Goal: Information Seeking & Learning: Understand process/instructions

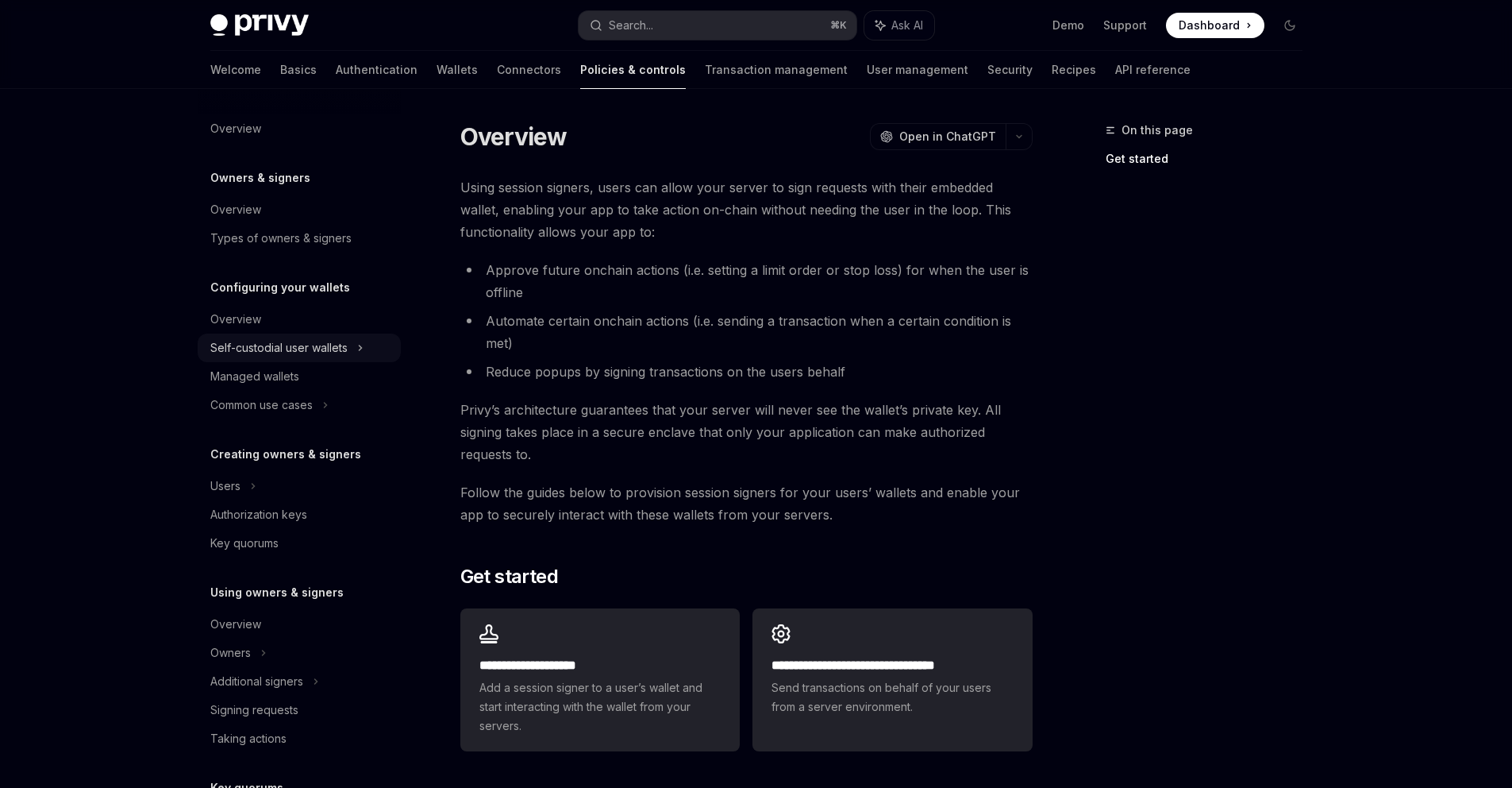
click at [364, 348] on icon at bounding box center [361, 347] width 6 height 19
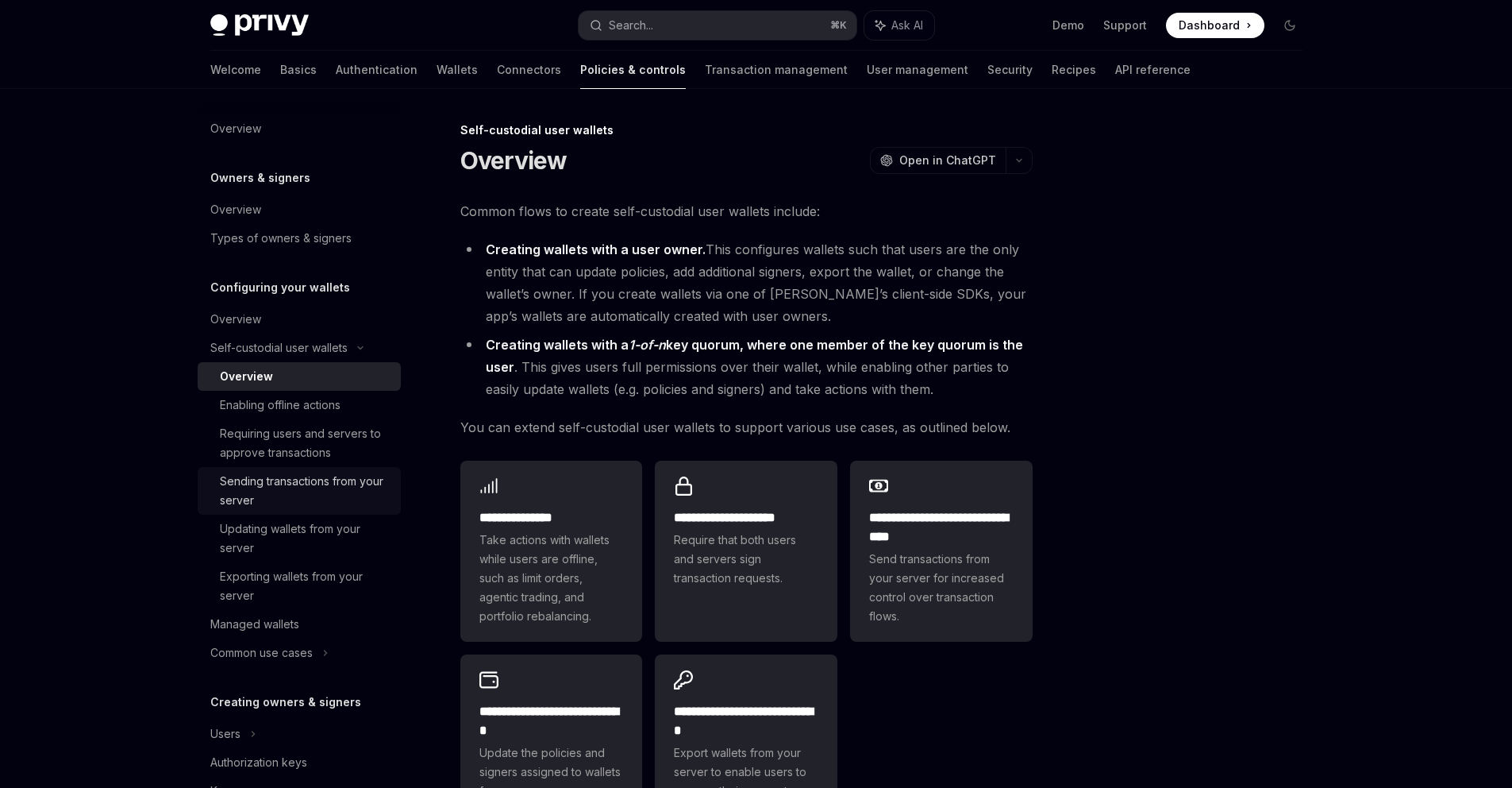
click at [293, 477] on div "Sending transactions from your server" at bounding box center [305, 491] width 172 height 38
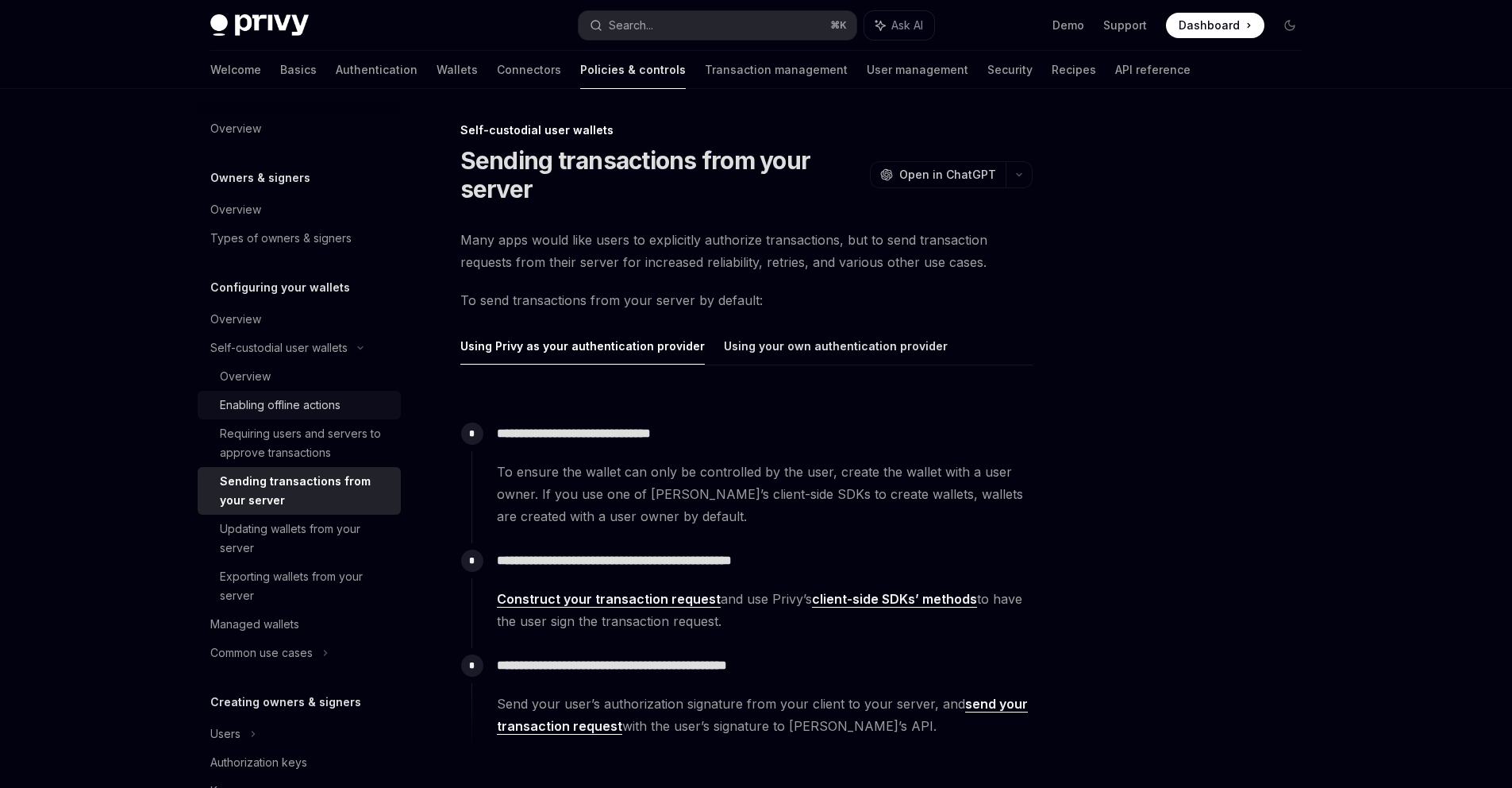
click at [267, 407] on div "Enabling offline actions" at bounding box center [279, 404] width 120 height 19
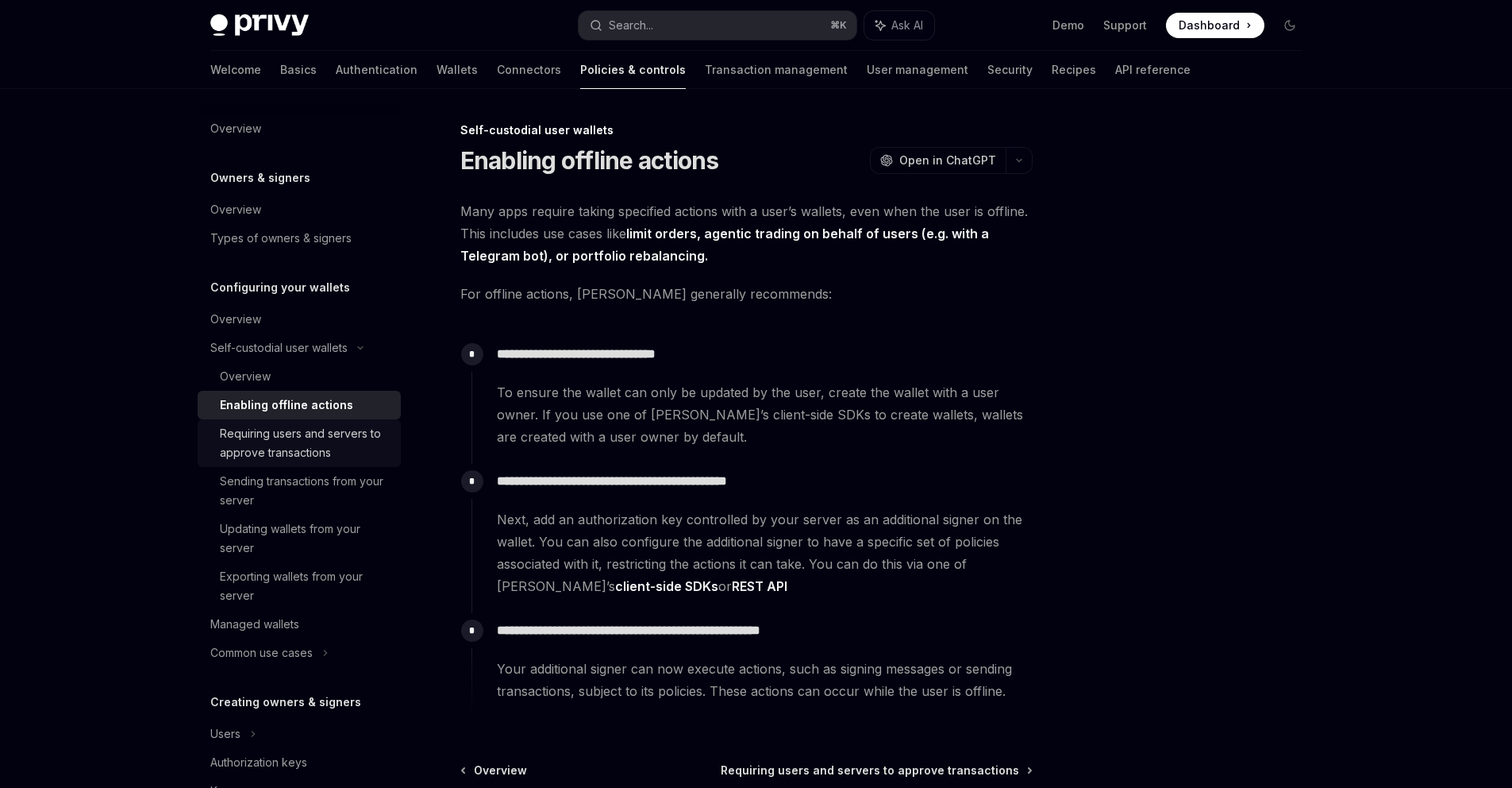
click at [274, 431] on div "Requiring users and servers to approve transactions" at bounding box center [305, 443] width 172 height 38
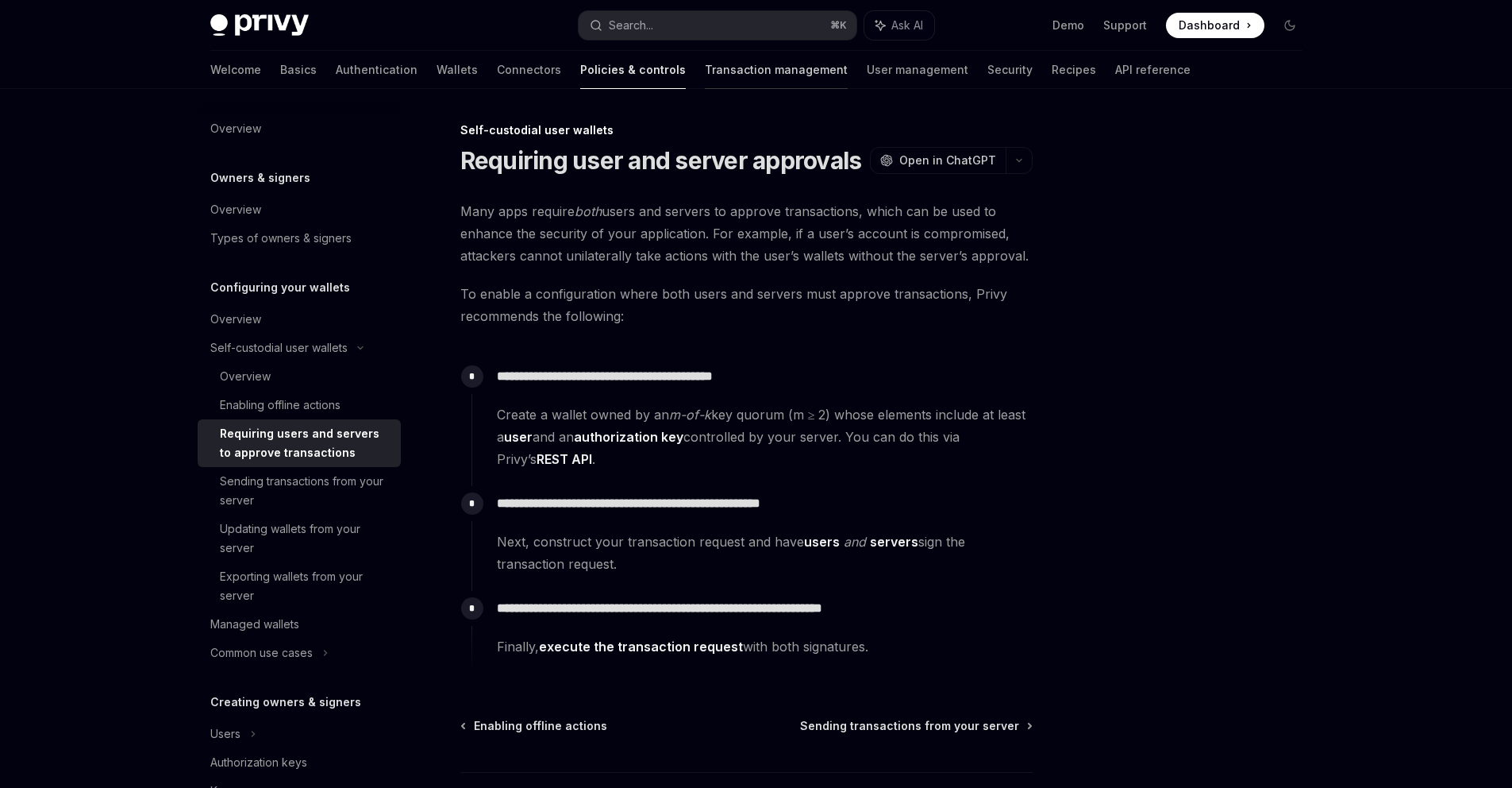
click at [705, 74] on link "Transaction management" at bounding box center [777, 70] width 143 height 38
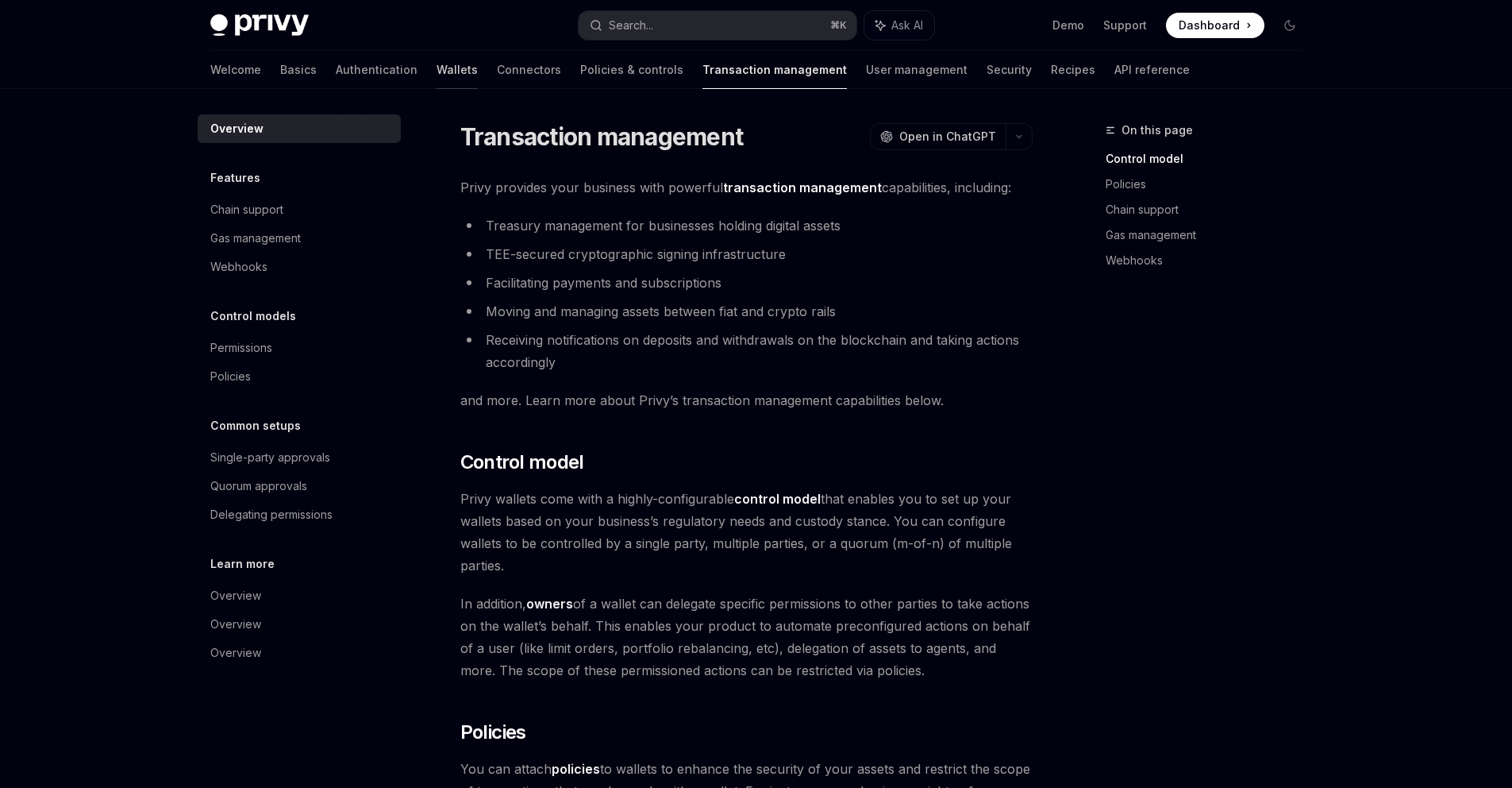
click at [437, 77] on link "Wallets" at bounding box center [458, 70] width 42 height 38
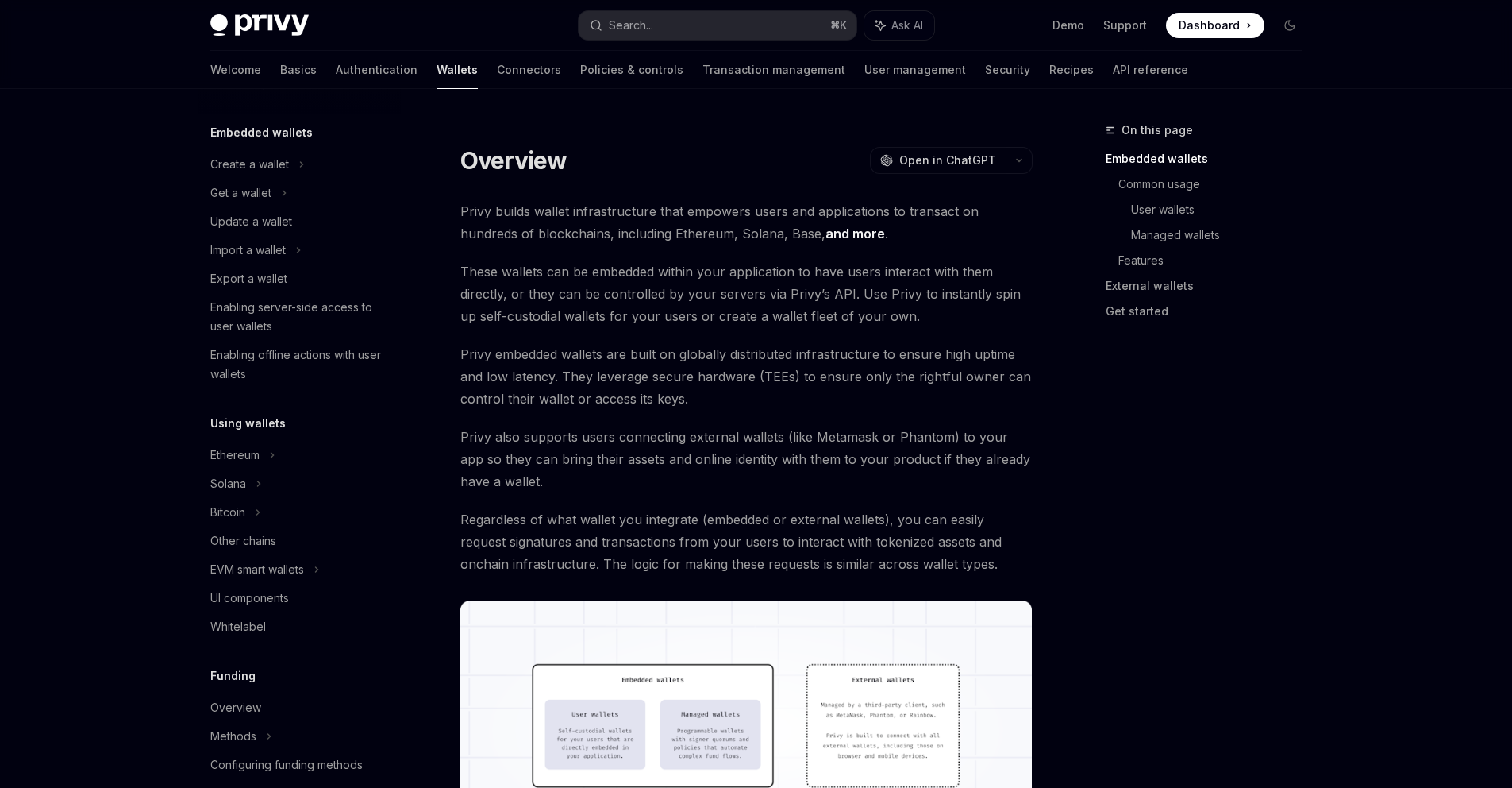
scroll to position [89, 0]
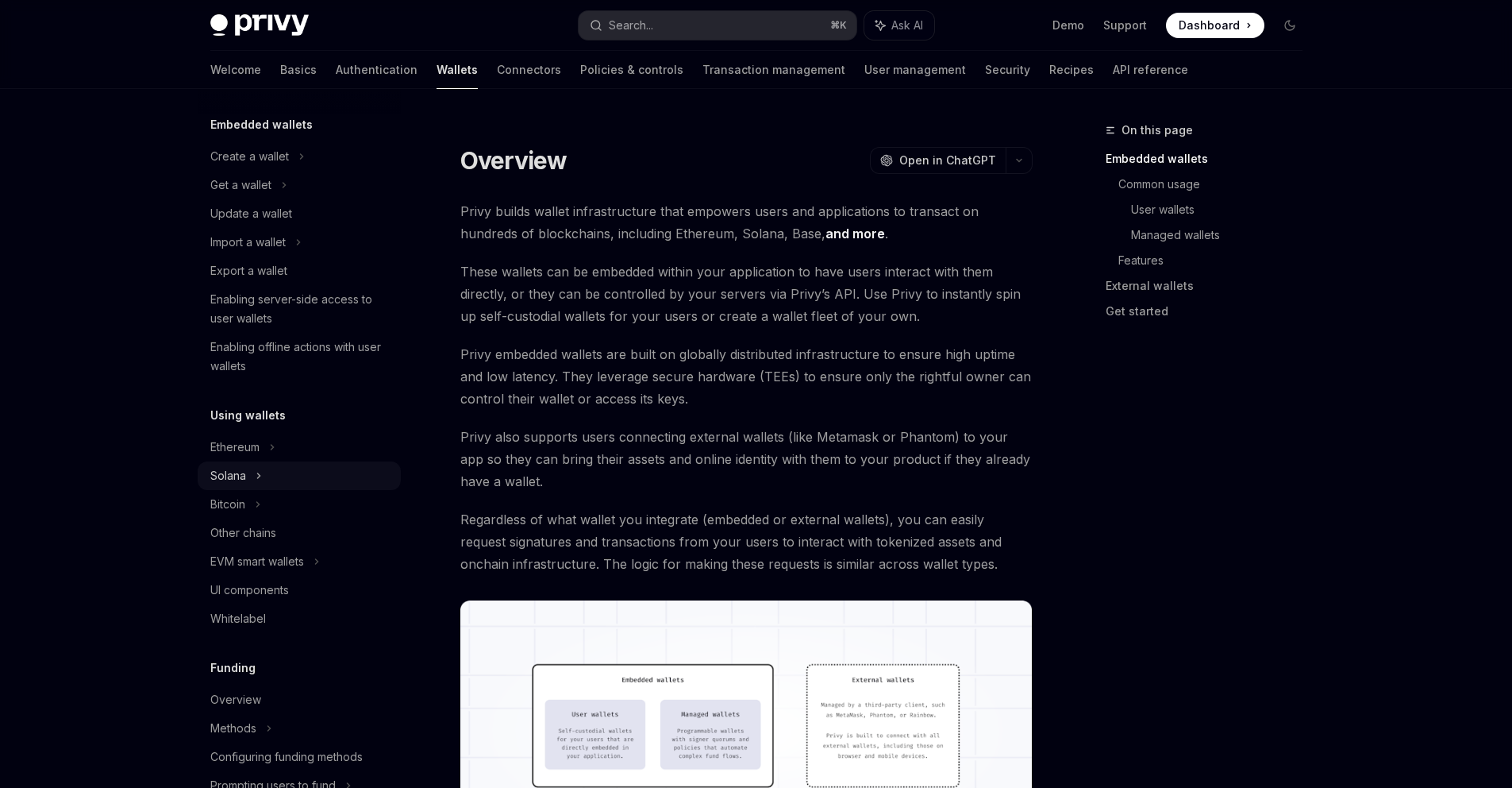
click at [243, 195] on div "Solana" at bounding box center [241, 185] width 62 height 19
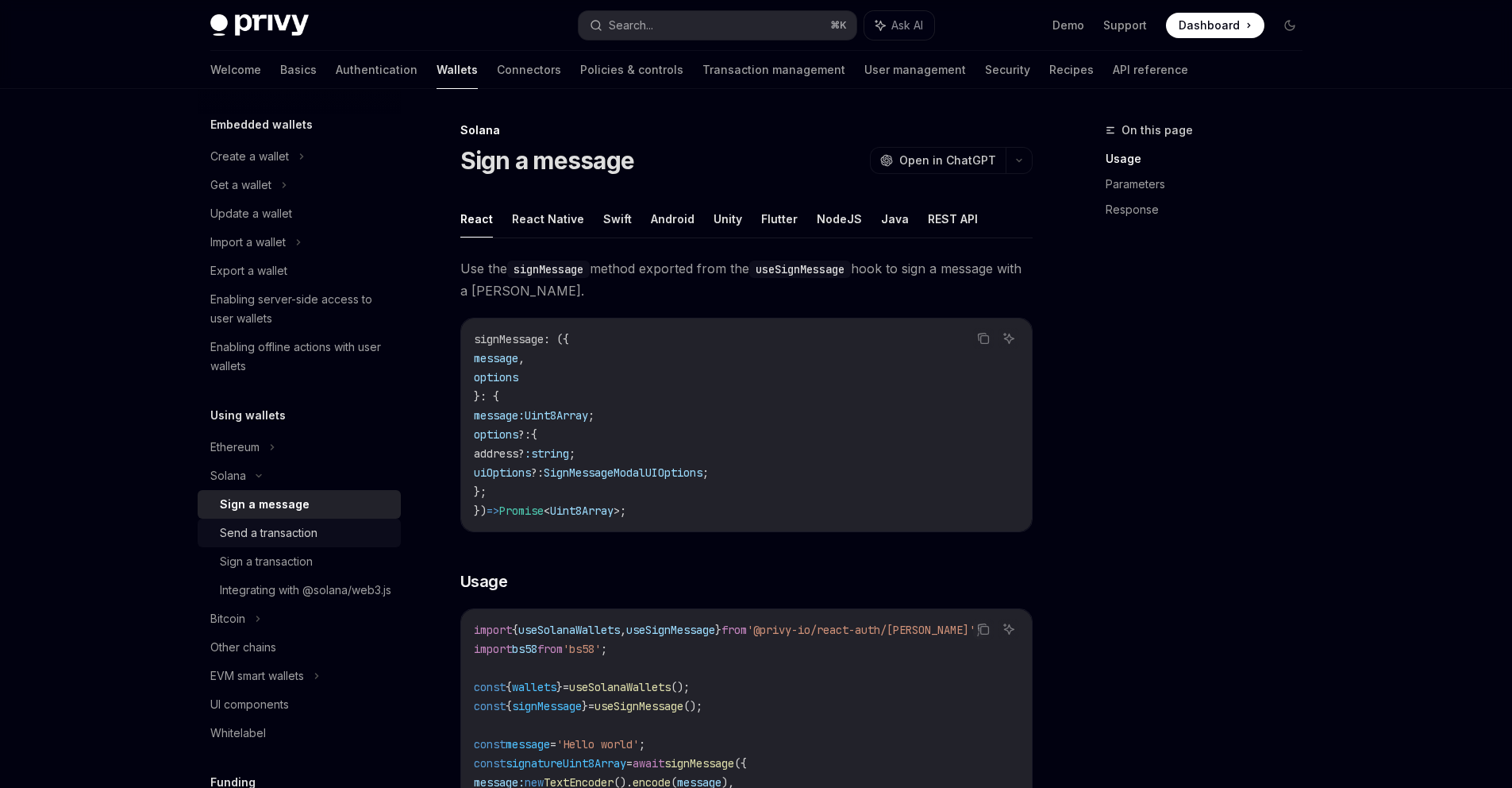
click at [314, 528] on div "Send a transaction" at bounding box center [268, 533] width 97 height 19
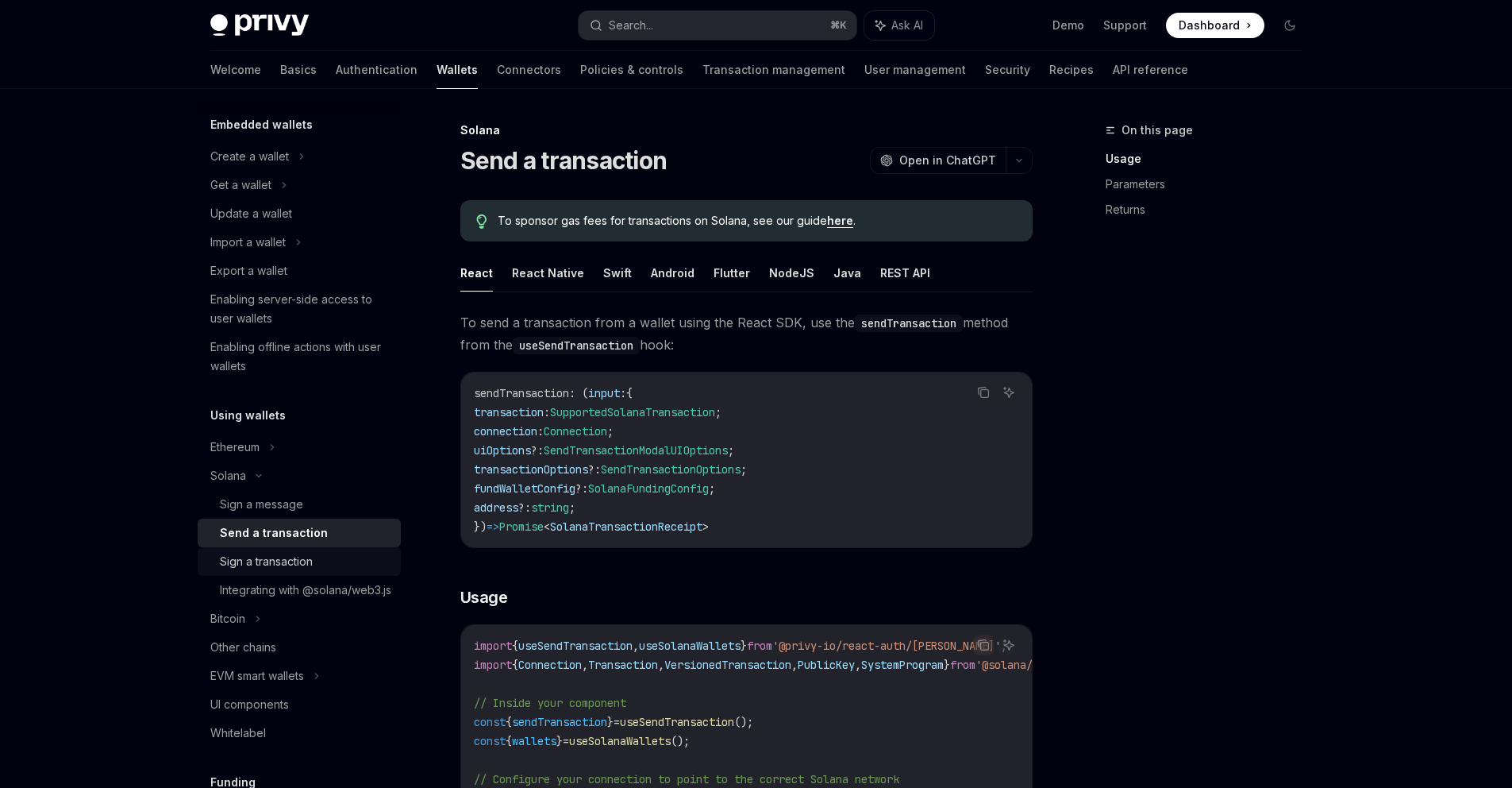
click at [257, 567] on div "Sign a transaction" at bounding box center [266, 560] width 93 height 19
type textarea "*"
